Goal: Transaction & Acquisition: Purchase product/service

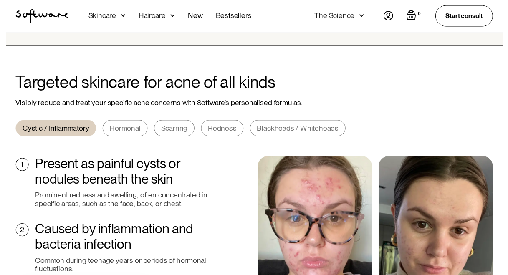
scroll to position [167, 0]
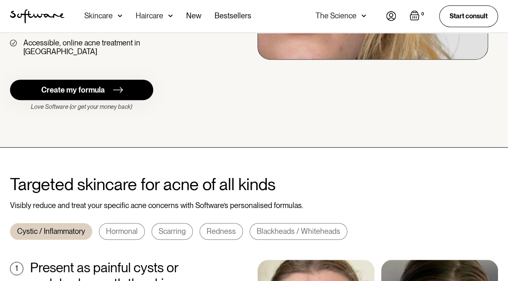
click at [115, 16] on div "Skincare" at bounding box center [103, 16] width 38 height 33
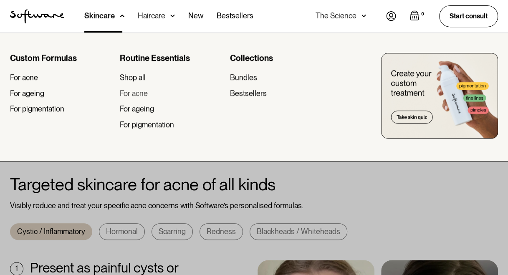
click at [137, 97] on div "For acne" at bounding box center [134, 93] width 28 height 9
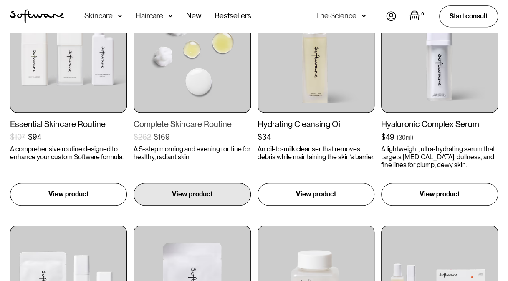
scroll to position [292, 0]
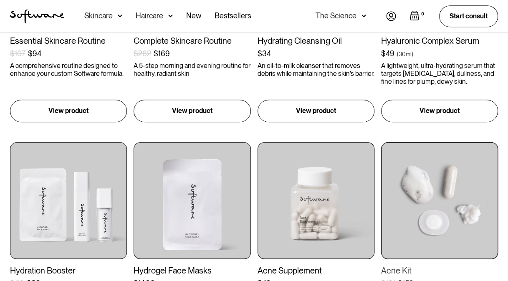
click at [417, 193] on img at bounding box center [439, 200] width 117 height 117
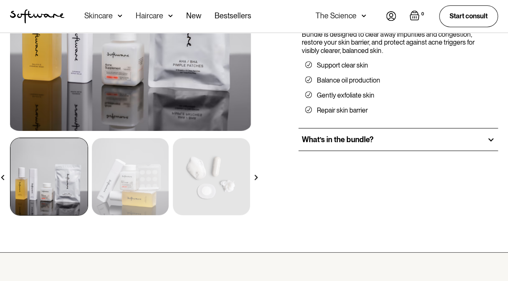
scroll to position [209, 0]
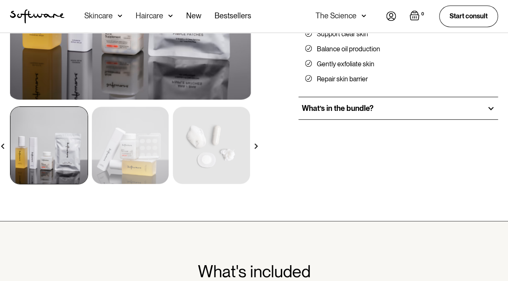
click at [132, 149] on img at bounding box center [130, 145] width 77 height 77
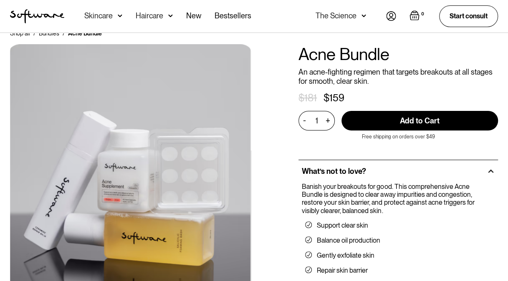
scroll to position [0, 0]
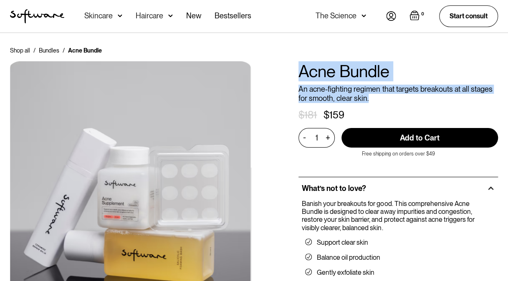
drag, startPoint x: 300, startPoint y: 71, endPoint x: 367, endPoint y: 101, distance: 73.7
click at [367, 101] on div "NEW Acne Bundle An acne-fighting regimen that targets breakouts at all stages f…" at bounding box center [398, 232] width 200 height 342
copy div "Acne Bundle An acne-fighting regimen that targets breakouts at all stages for s…"
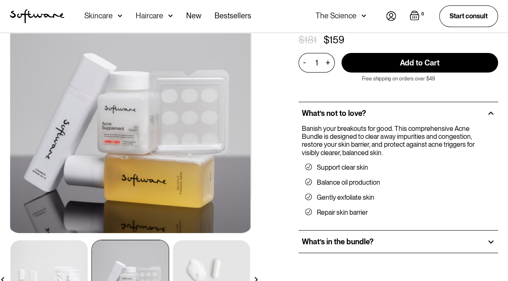
scroll to position [83, 0]
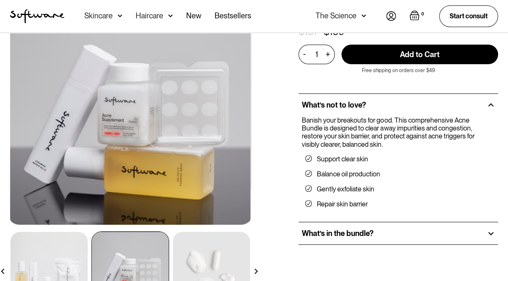
click at [384, 229] on div "What’s in the bundle?" at bounding box center [398, 233] width 200 height 23
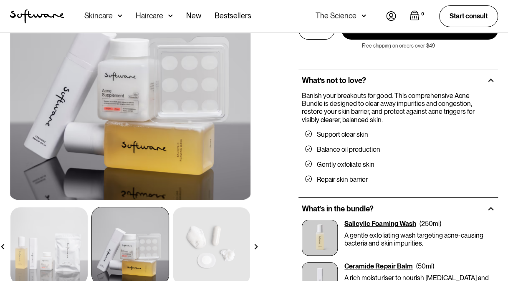
scroll to position [125, 0]
